Goal: Task Accomplishment & Management: Complete application form

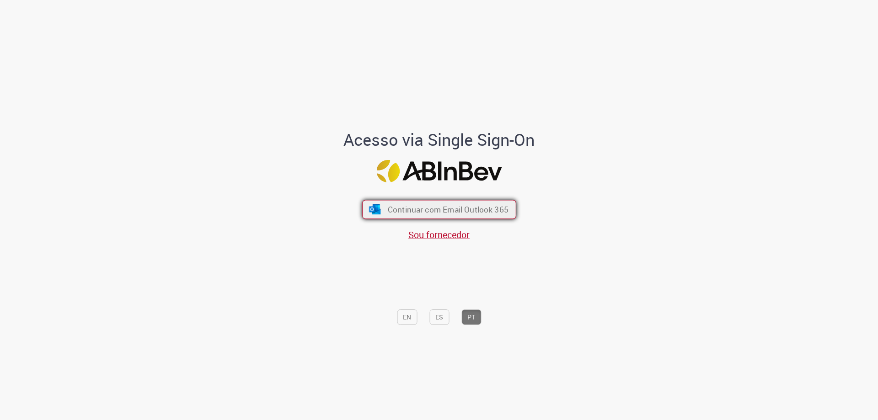
click at [467, 206] on span "Continuar com Email Outlook 365" at bounding box center [447, 209] width 121 height 11
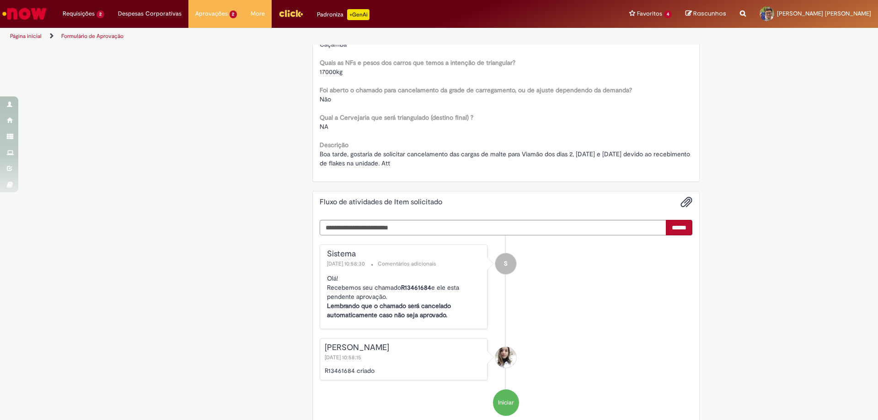
scroll to position [659, 0]
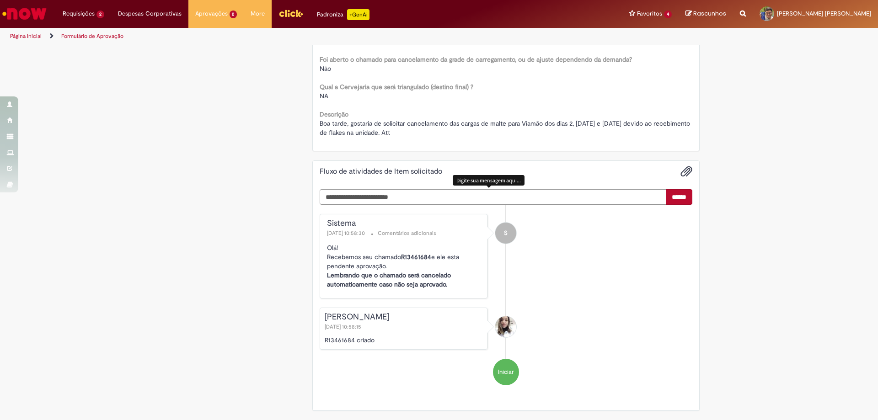
click at [427, 204] on textarea "Digite sua mensagem aqui..." at bounding box center [493, 197] width 347 height 16
type textarea "**********"
drag, startPoint x: 458, startPoint y: 132, endPoint x: 574, endPoint y: 128, distance: 116.3
click at [572, 128] on div "Boa tarde, gostaria de solicitar cancelamento das cargas de malte para Viamão d…" at bounding box center [506, 128] width 373 height 18
click at [577, 127] on span "Boa tarde, gostaria de solicitar cancelamento das cargas de malte para Viamão d…" at bounding box center [506, 127] width 372 height 17
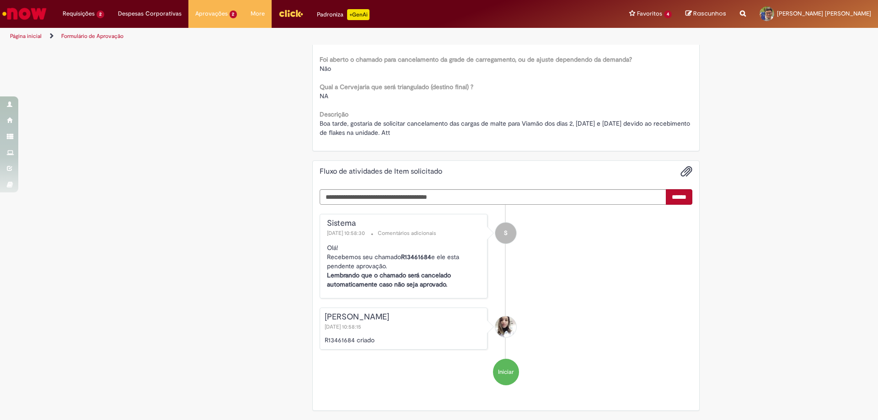
drag, startPoint x: 565, startPoint y: 136, endPoint x: 367, endPoint y: 124, distance: 198.0
click at [371, 126] on div "Boa tarde, gostaria de solicitar cancelamento das cargas de malte para Viamão d…" at bounding box center [506, 128] width 373 height 18
click at [367, 124] on span "Boa tarde, gostaria de solicitar cancelamento das cargas de malte para Viamão d…" at bounding box center [506, 127] width 372 height 17
drag, startPoint x: 462, startPoint y: 198, endPoint x: 48, endPoint y: 181, distance: 413.4
